Goal: Task Accomplishment & Management: Complete application form

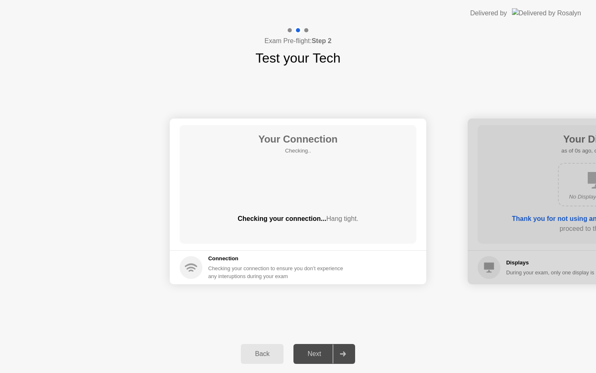
click at [316, 355] on div "Next" at bounding box center [314, 353] width 37 height 7
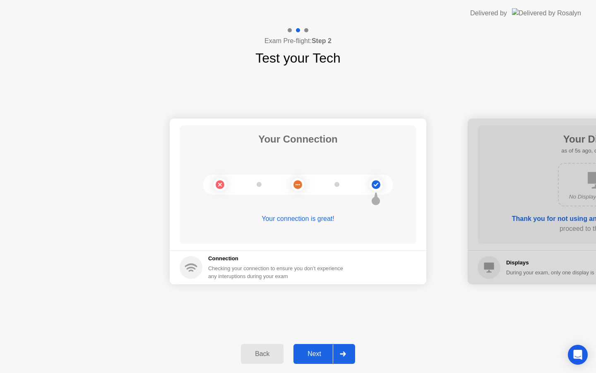
click at [318, 355] on div "Next" at bounding box center [314, 353] width 37 height 7
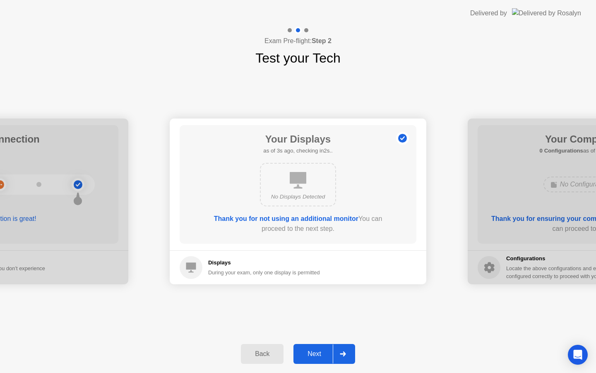
click at [317, 356] on div "Next" at bounding box center [314, 353] width 37 height 7
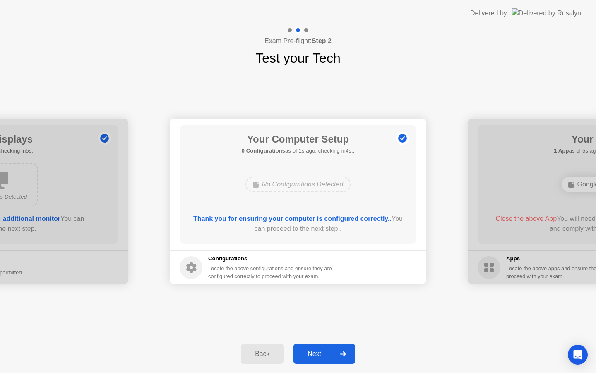
click at [317, 356] on div "Next" at bounding box center [314, 353] width 37 height 7
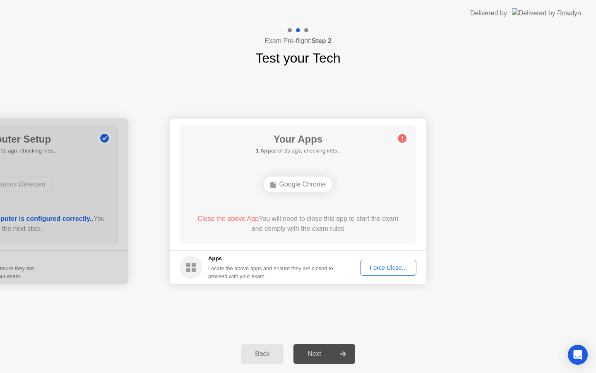
click at [401, 264] on div "Force Close..." at bounding box center [388, 267] width 51 height 7
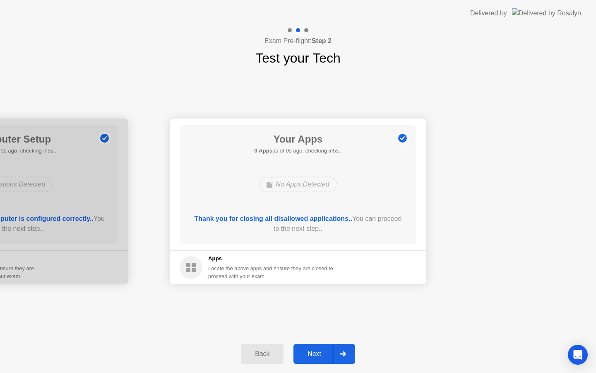
click at [311, 354] on div "Next" at bounding box center [314, 353] width 37 height 7
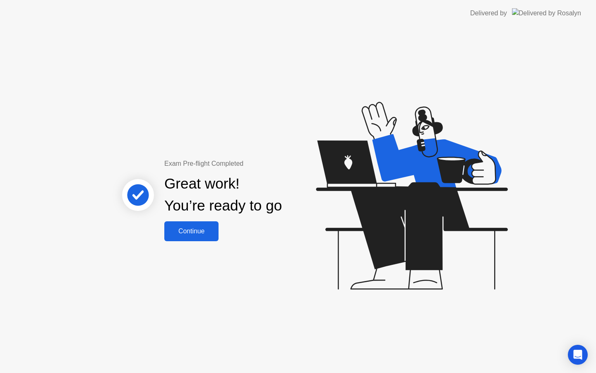
click at [195, 233] on div "Continue" at bounding box center [191, 230] width 49 height 7
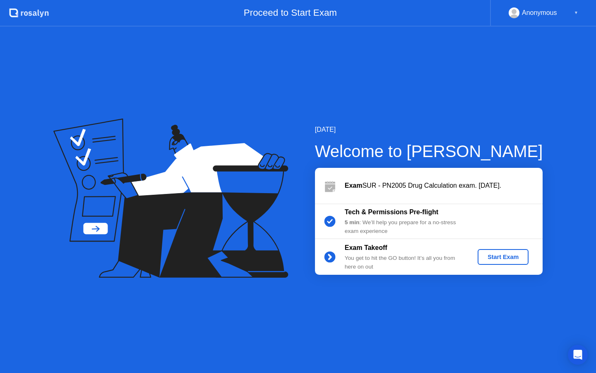
click at [491, 258] on div "Start Exam" at bounding box center [503, 256] width 44 height 7
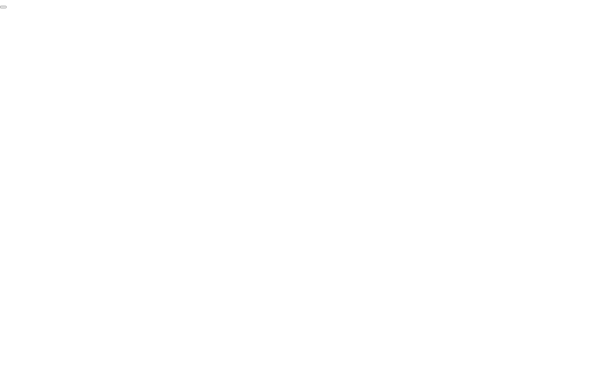
click div "End Proctoring Session"
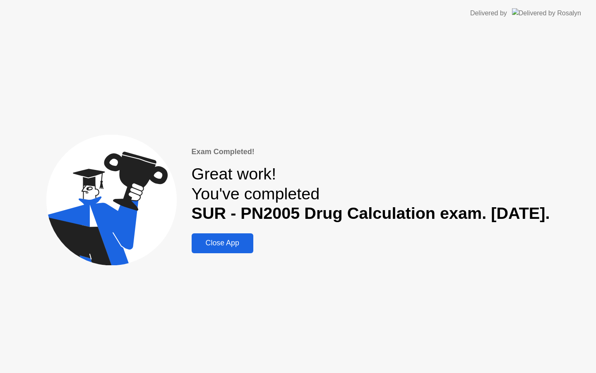
click at [194, 241] on div "Close App" at bounding box center [222, 242] width 57 height 9
